Goal: Navigation & Orientation: Understand site structure

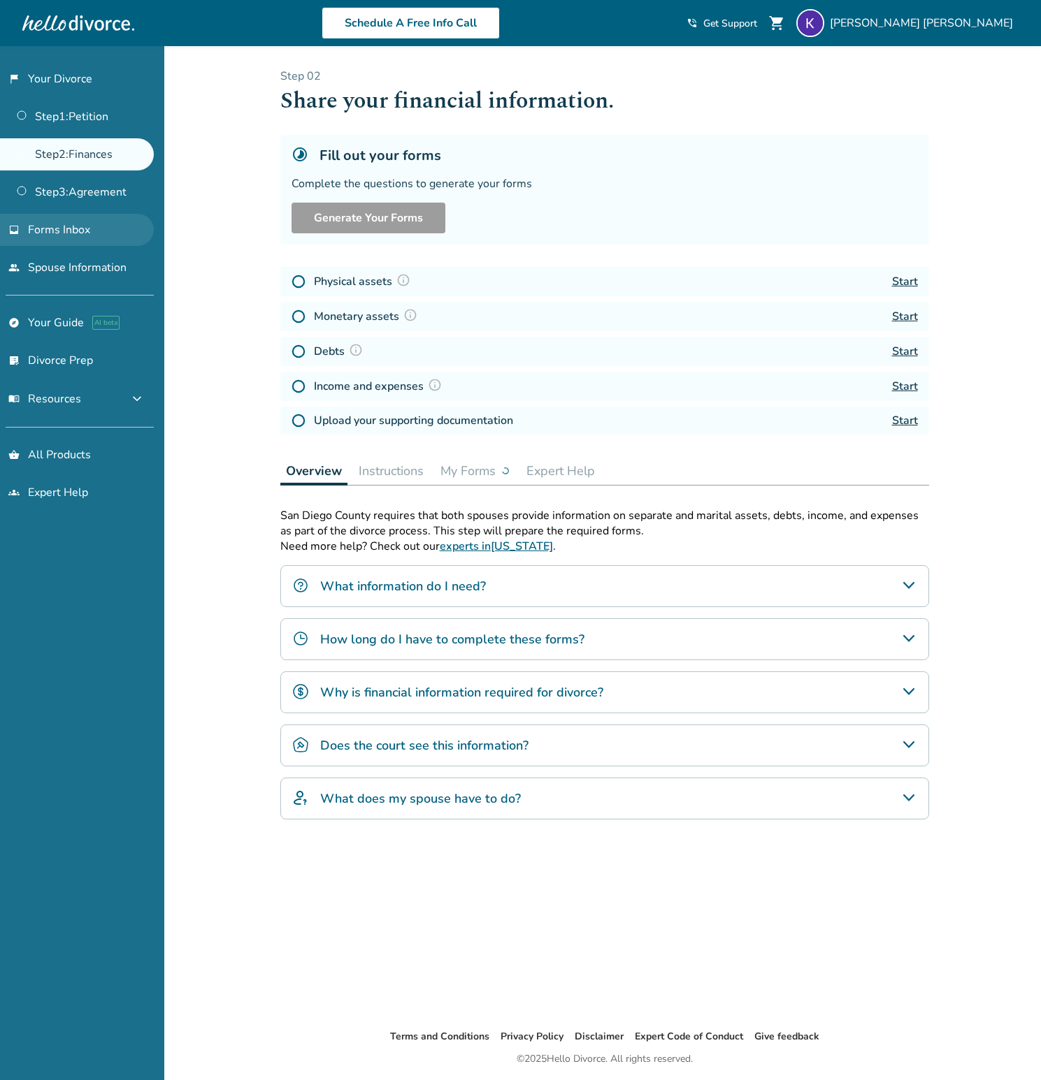
click at [78, 128] on link "Step 1 : Petition" at bounding box center [77, 117] width 154 height 32
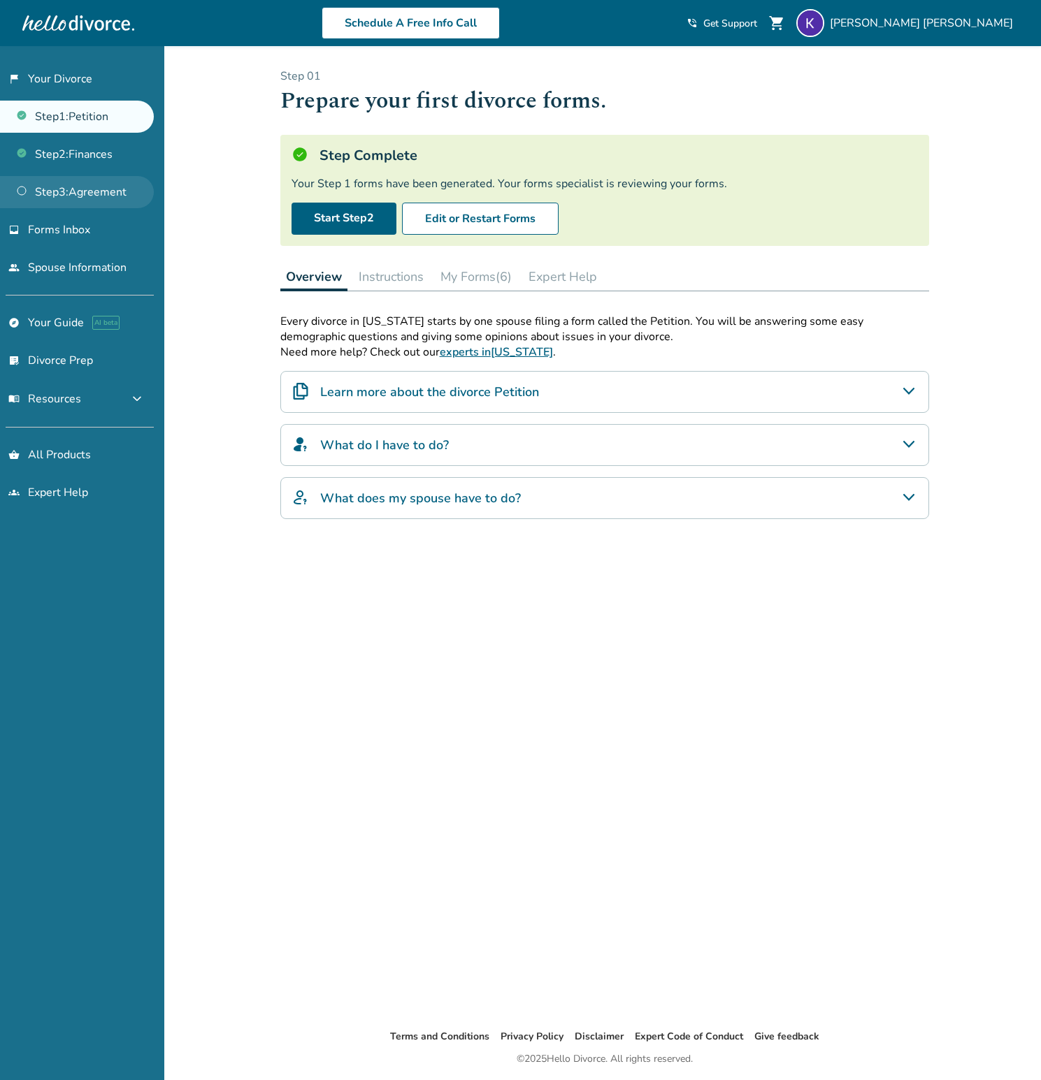
click at [86, 185] on link "Step 3 : Agreement" at bounding box center [77, 192] width 154 height 32
